Goal: Task Accomplishment & Management: Manage account settings

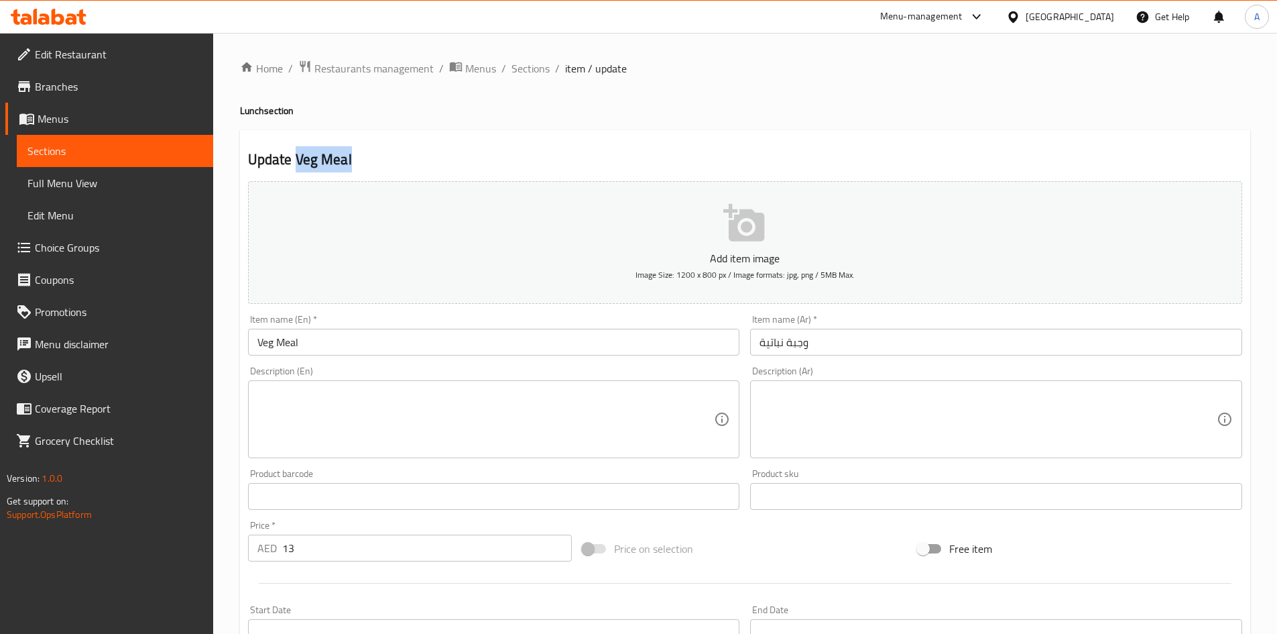
drag, startPoint x: 353, startPoint y: 153, endPoint x: 295, endPoint y: 164, distance: 59.4
click at [295, 164] on h2 "Update Veg Meal" at bounding box center [745, 160] width 994 height 20
copy h2 "Veg Meal"
click at [518, 67] on span "Sections" at bounding box center [531, 68] width 38 height 16
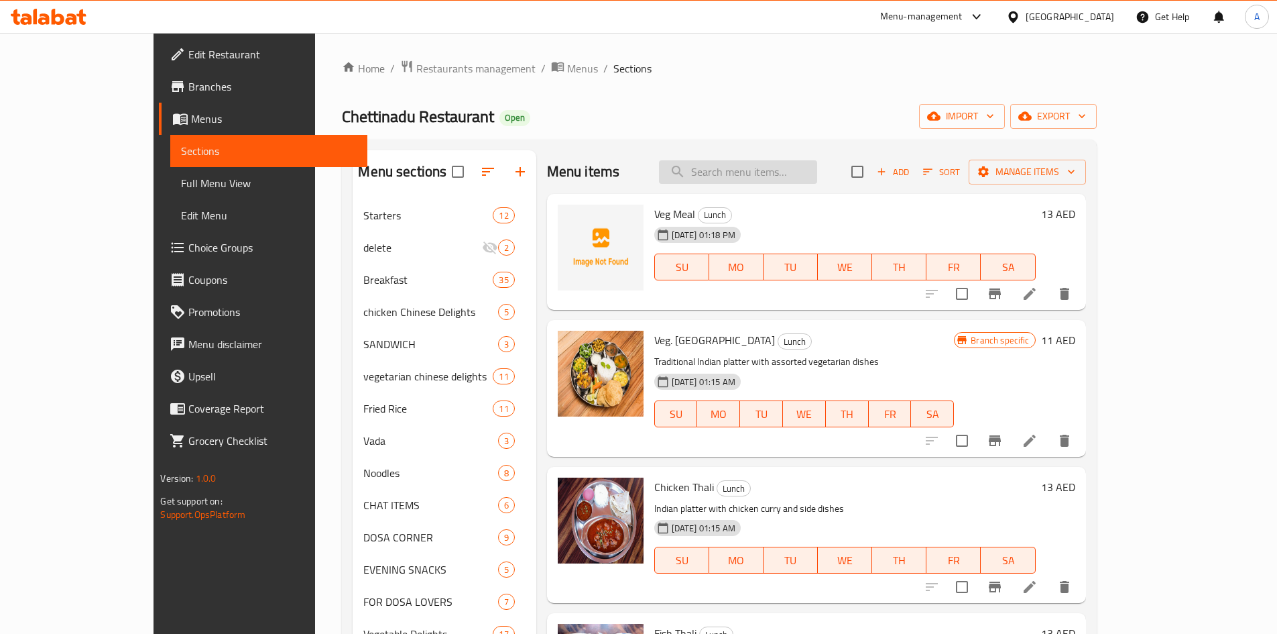
click at [811, 166] on input "search" at bounding box center [738, 171] width 158 height 23
paste input "Veg Meal"
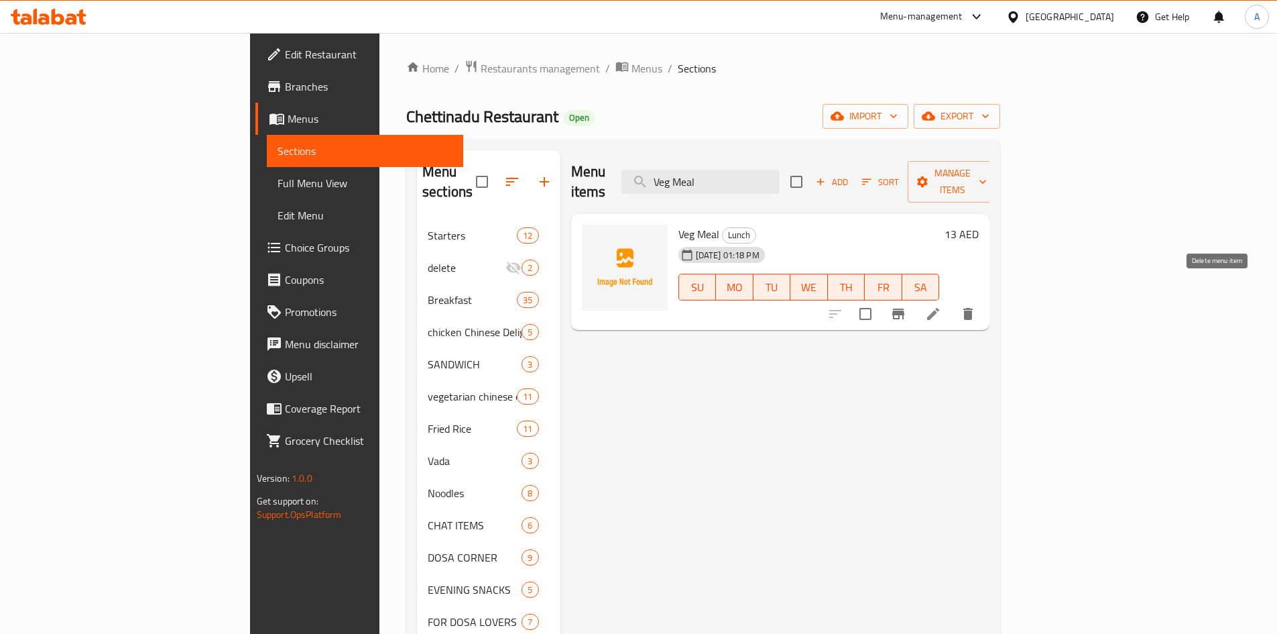
type input "Veg Meal"
click at [984, 300] on button "delete" at bounding box center [968, 314] width 32 height 32
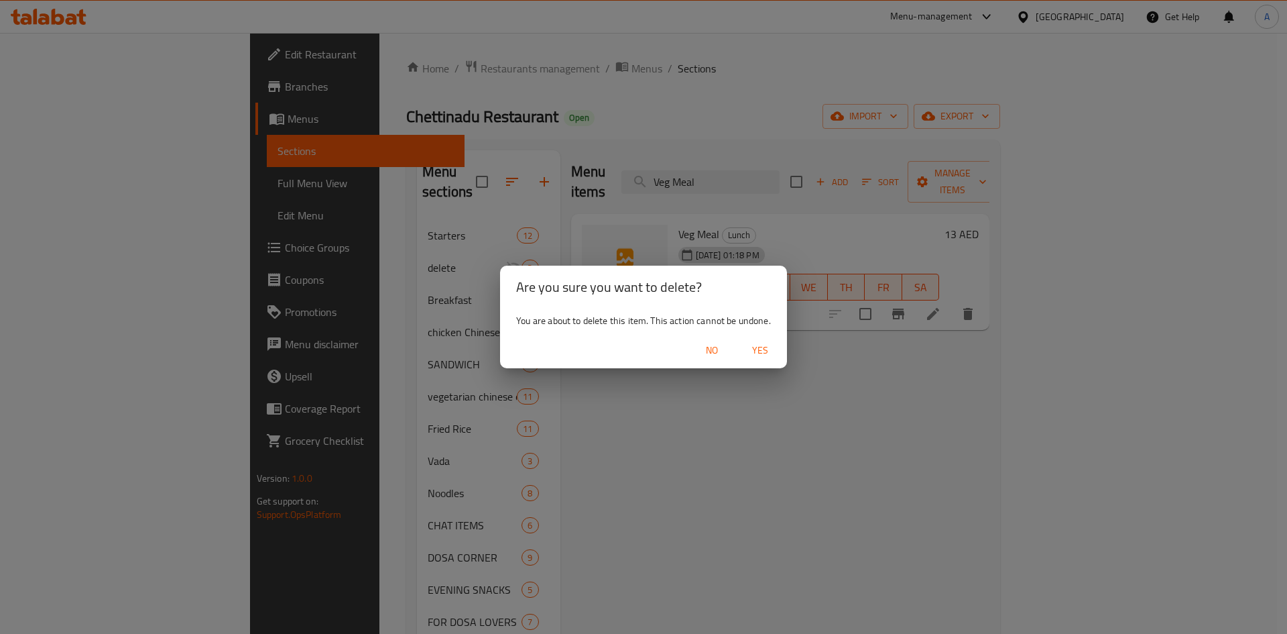
click at [763, 345] on span "Yes" at bounding box center [760, 350] width 32 height 17
